Goal: Book appointment/travel/reservation

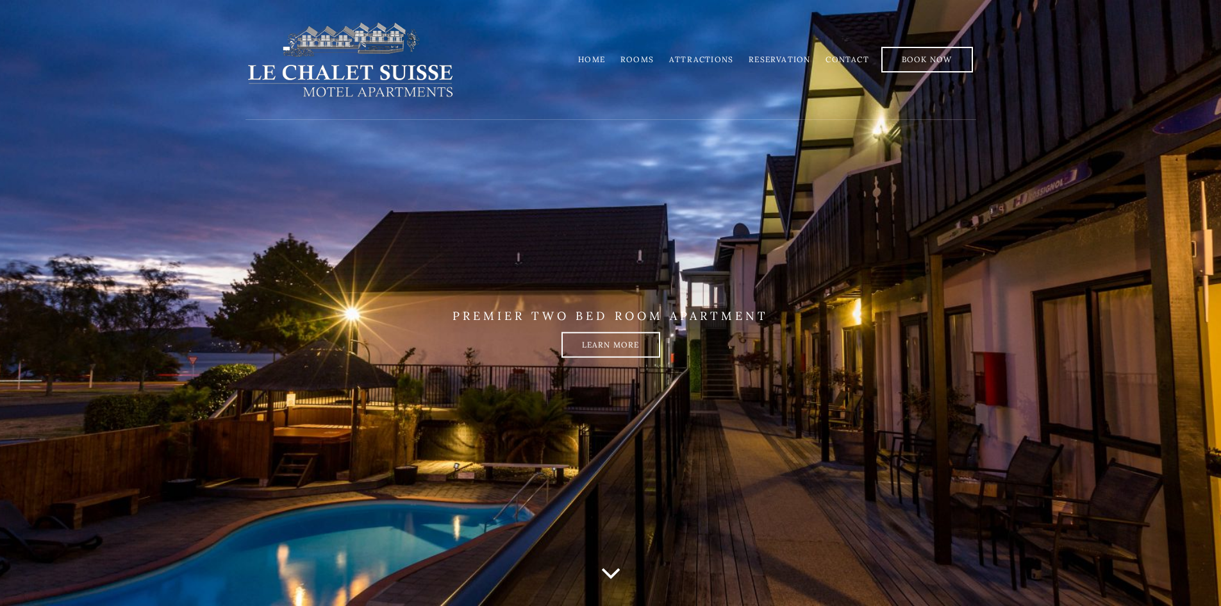
click at [640, 61] on link "Rooms" at bounding box center [637, 59] width 33 height 10
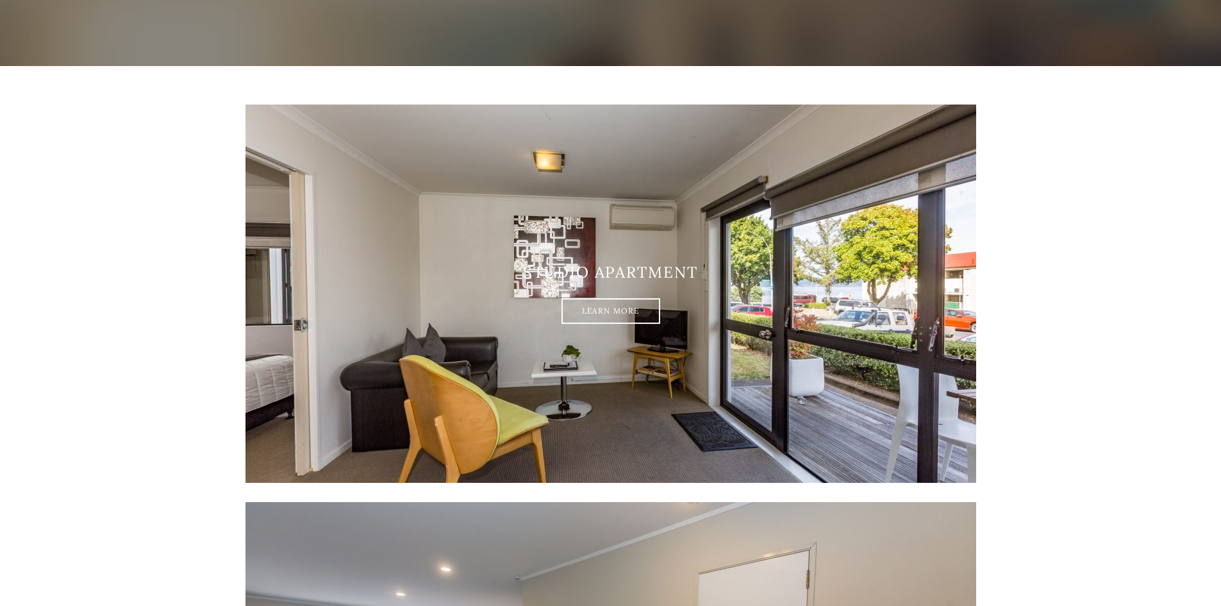
scroll to position [64, 0]
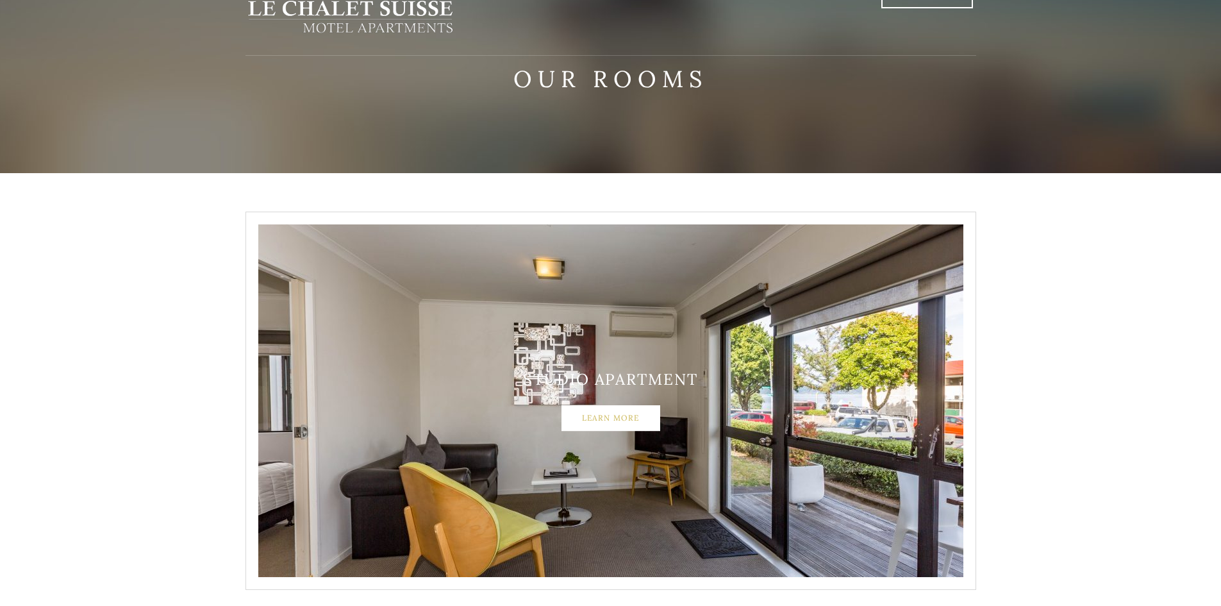
click at [620, 415] on link "Learn More" at bounding box center [611, 418] width 99 height 26
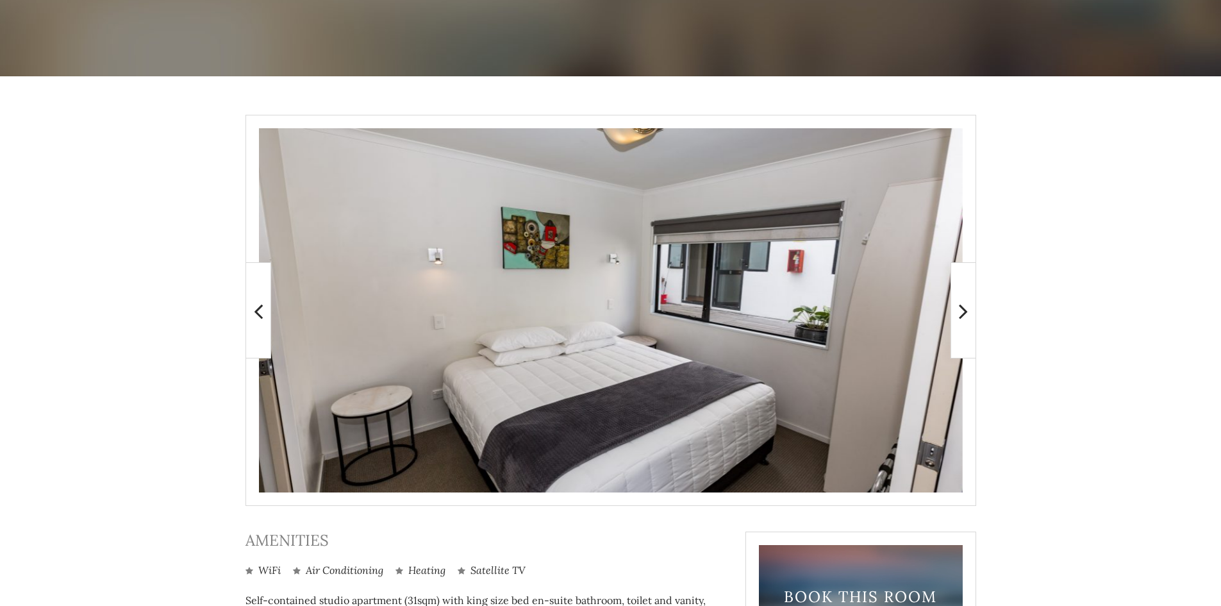
scroll to position [156, 0]
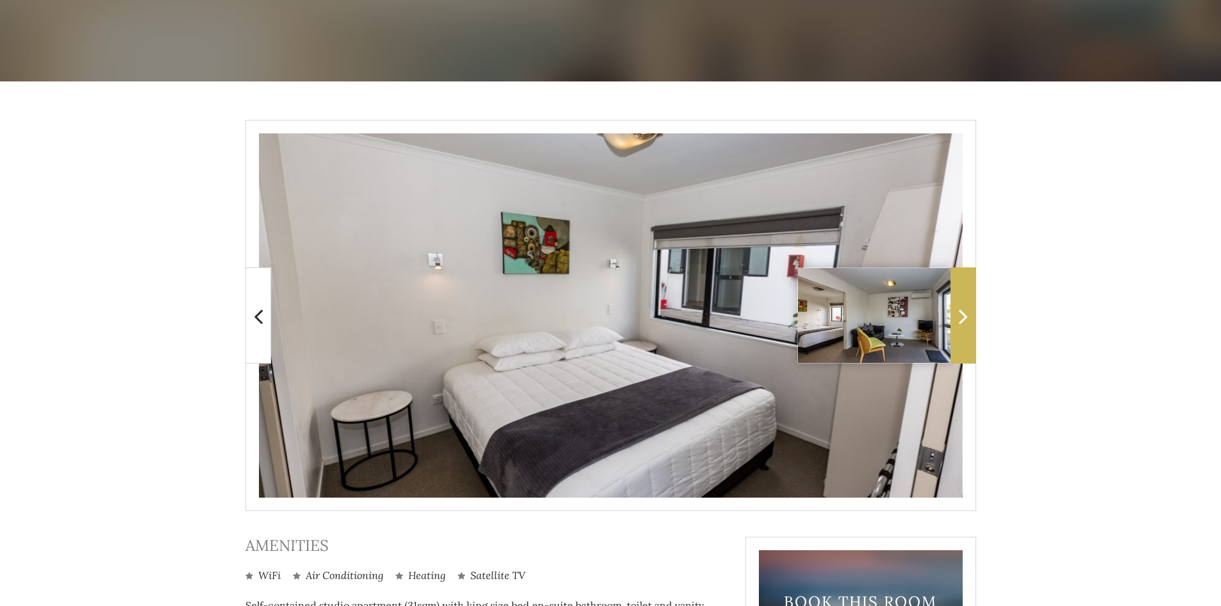
click at [974, 328] on span at bounding box center [964, 315] width 26 height 96
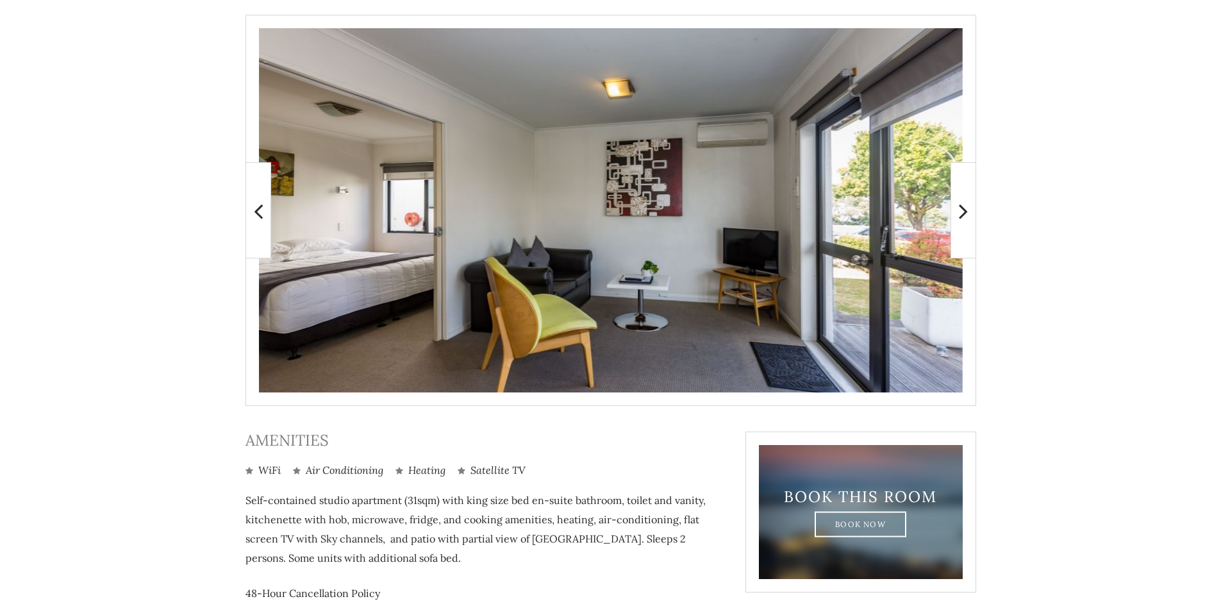
scroll to position [256, 0]
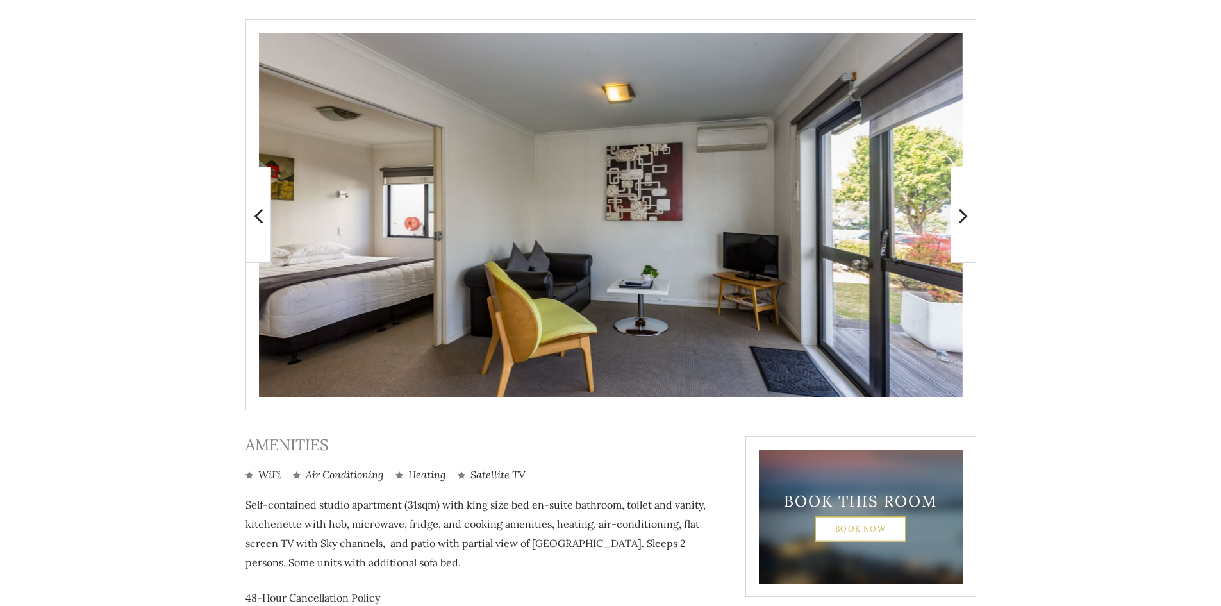
click at [839, 526] on link "Book Now" at bounding box center [861, 528] width 92 height 26
